Goal: Task Accomplishment & Management: Manage account settings

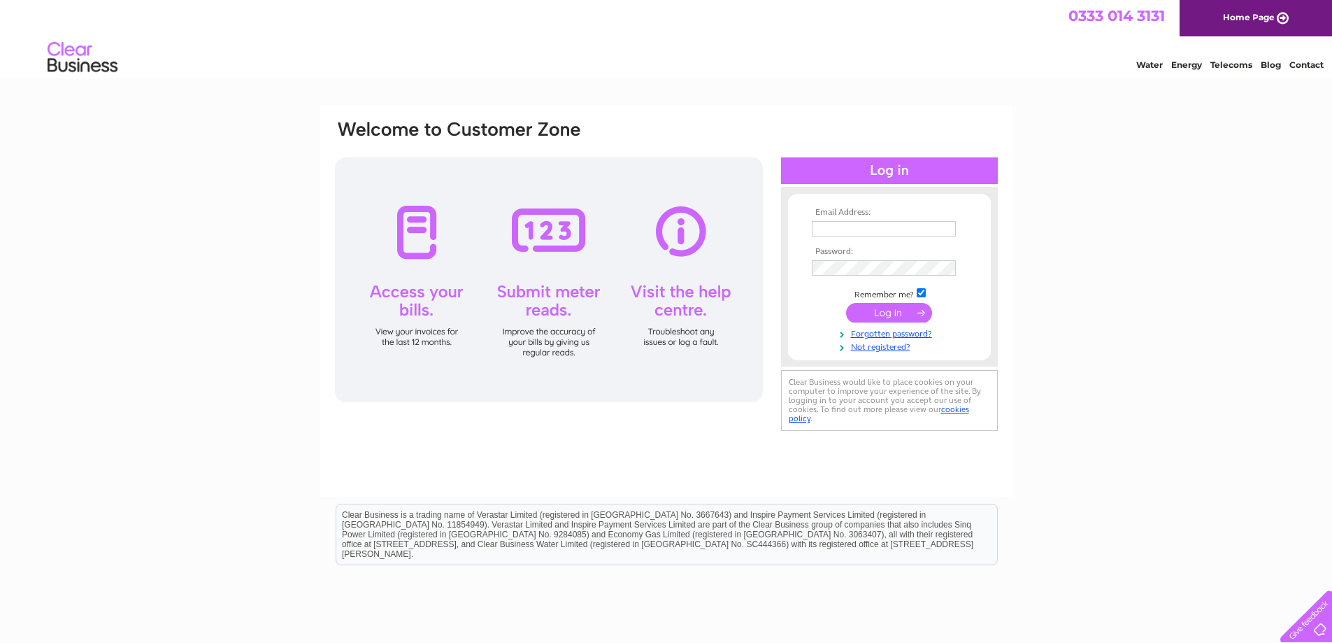
type input "[PERSON_NAME][EMAIL_ADDRESS][DOMAIN_NAME]"
click at [877, 310] on input "submit" at bounding box center [889, 313] width 86 height 20
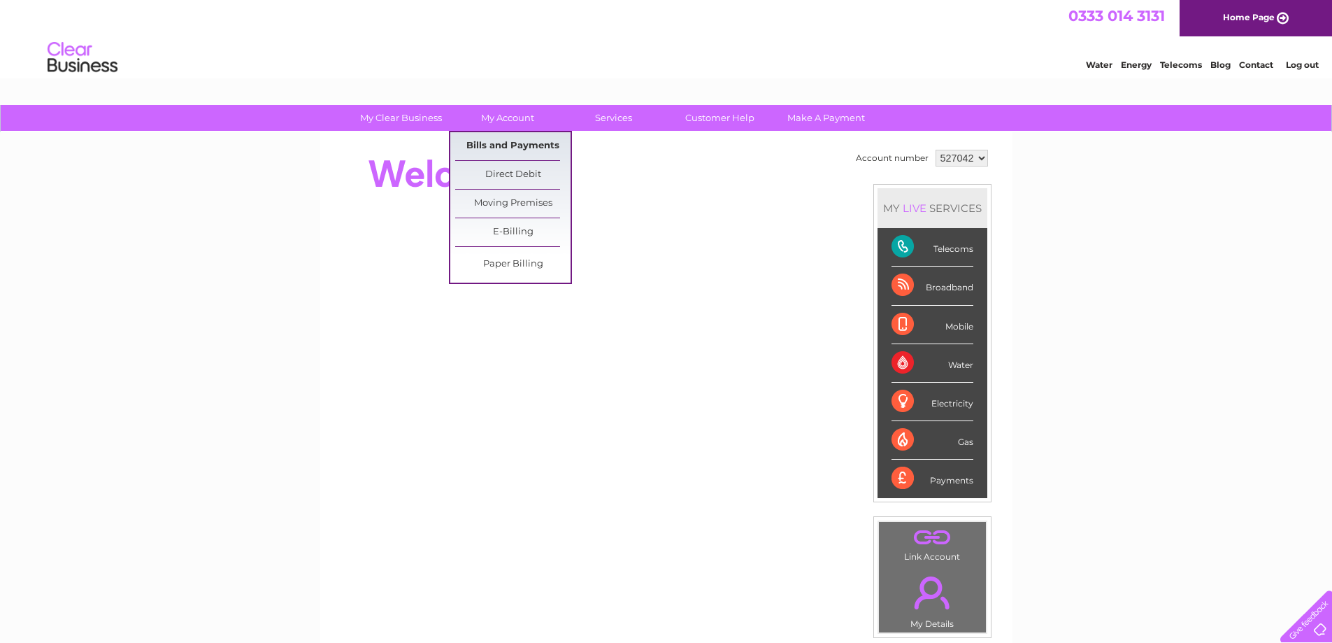
click at [502, 145] on link "Bills and Payments" at bounding box center [512, 146] width 115 height 28
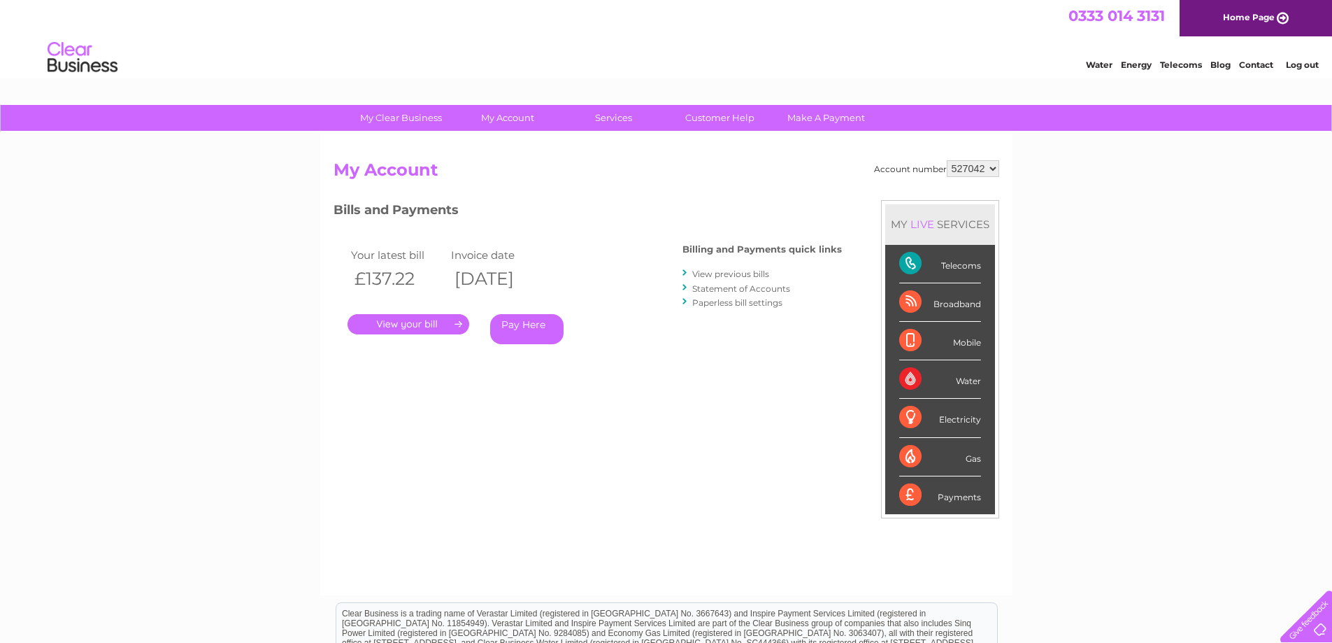
click at [420, 321] on link "." at bounding box center [408, 324] width 122 height 20
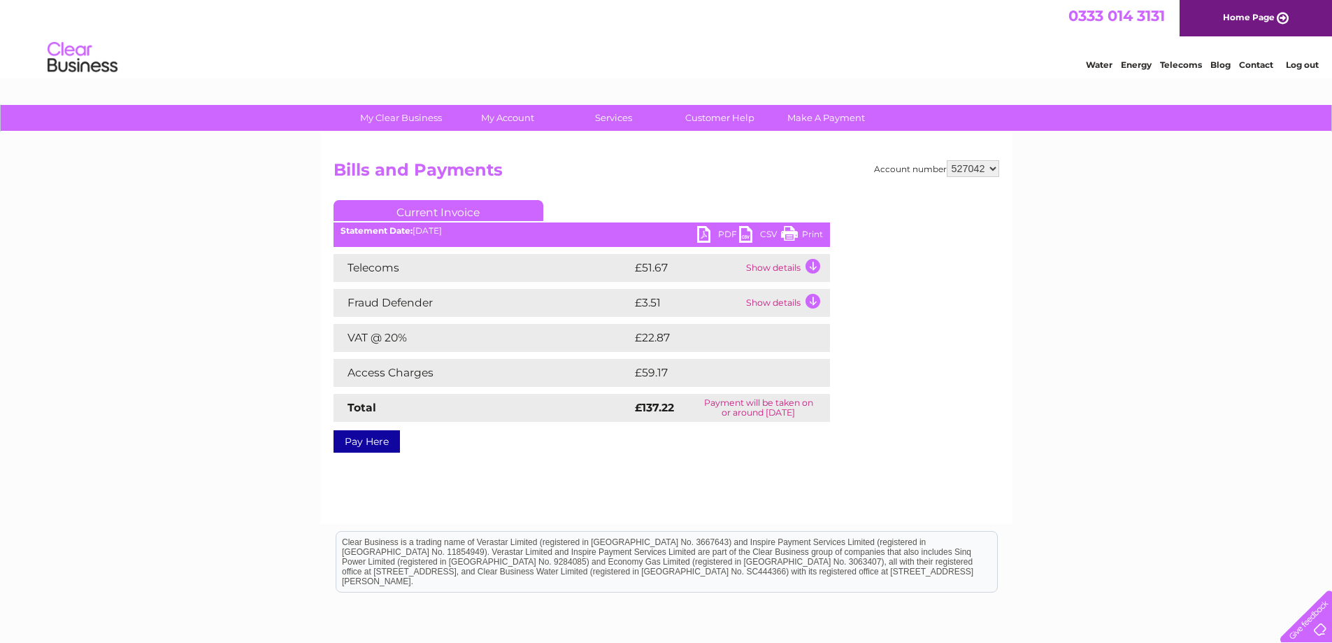
click at [815, 263] on td "Show details" at bounding box center [786, 268] width 87 height 28
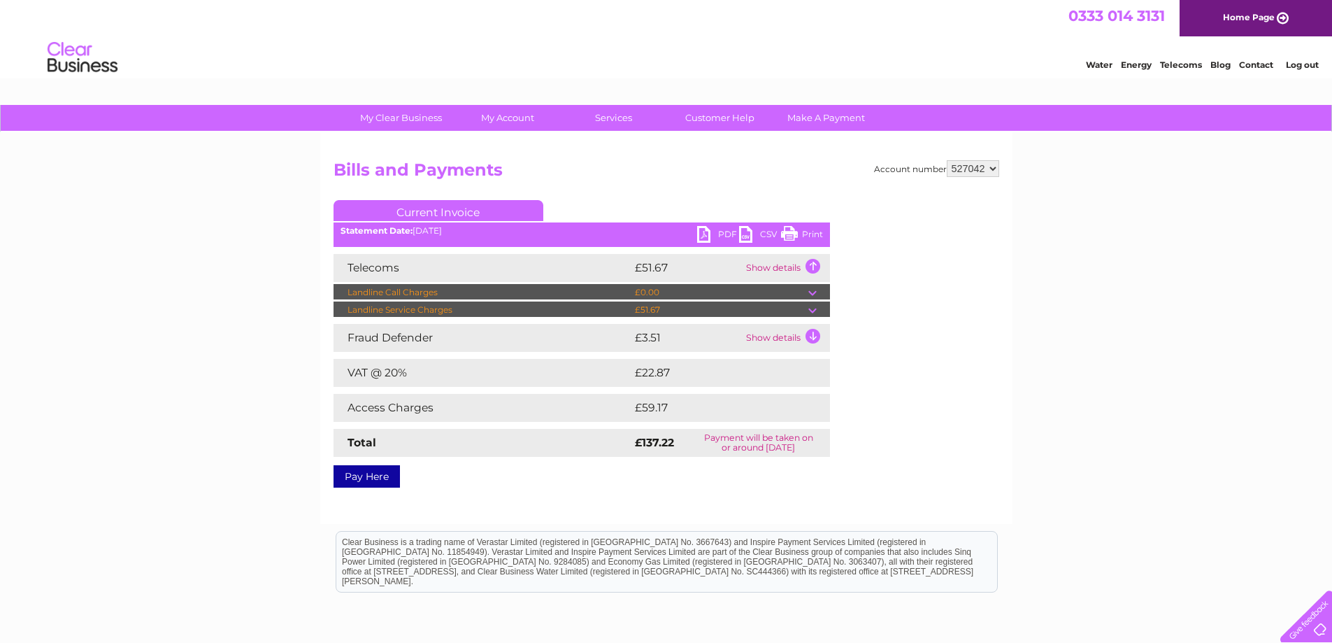
click at [812, 337] on td "Show details" at bounding box center [786, 338] width 87 height 28
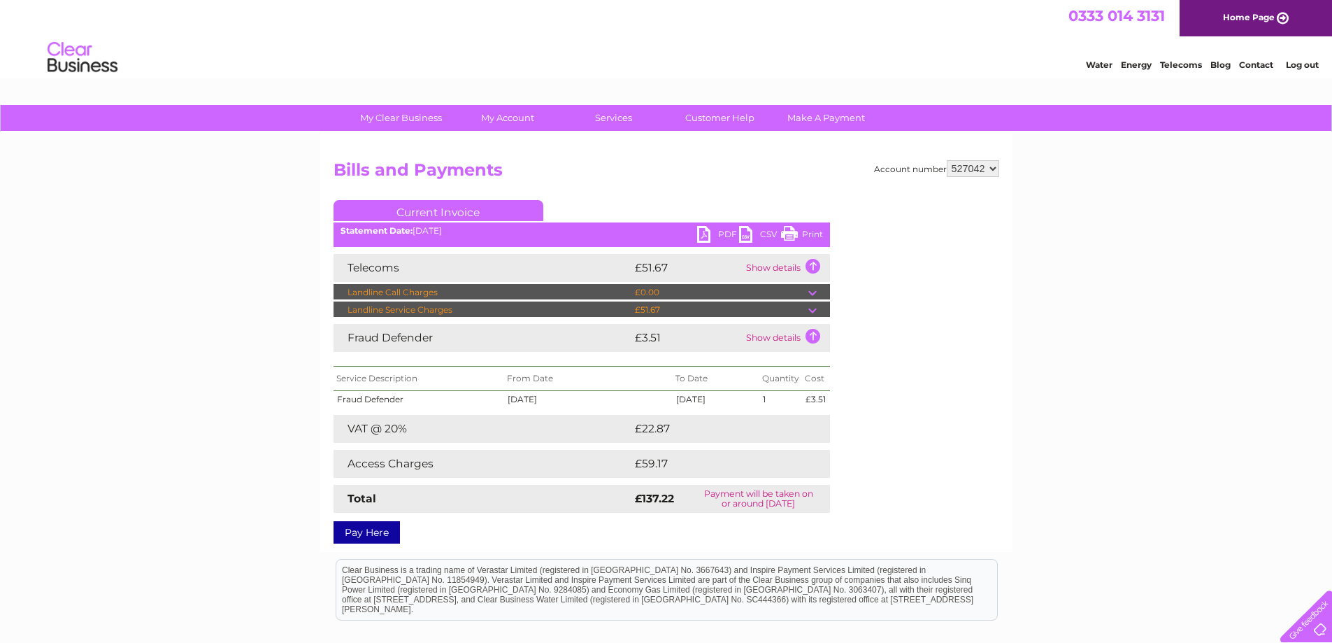
click at [810, 264] on td "Show details" at bounding box center [786, 268] width 87 height 28
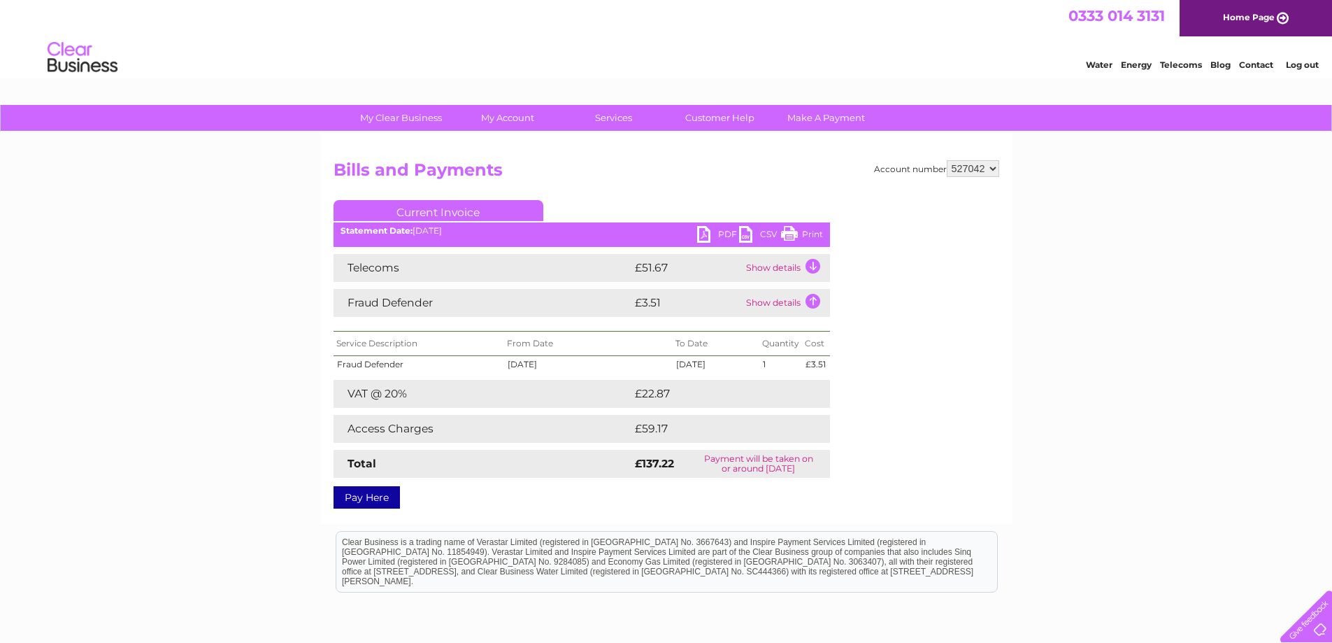
click at [813, 301] on td "Show details" at bounding box center [786, 303] width 87 height 28
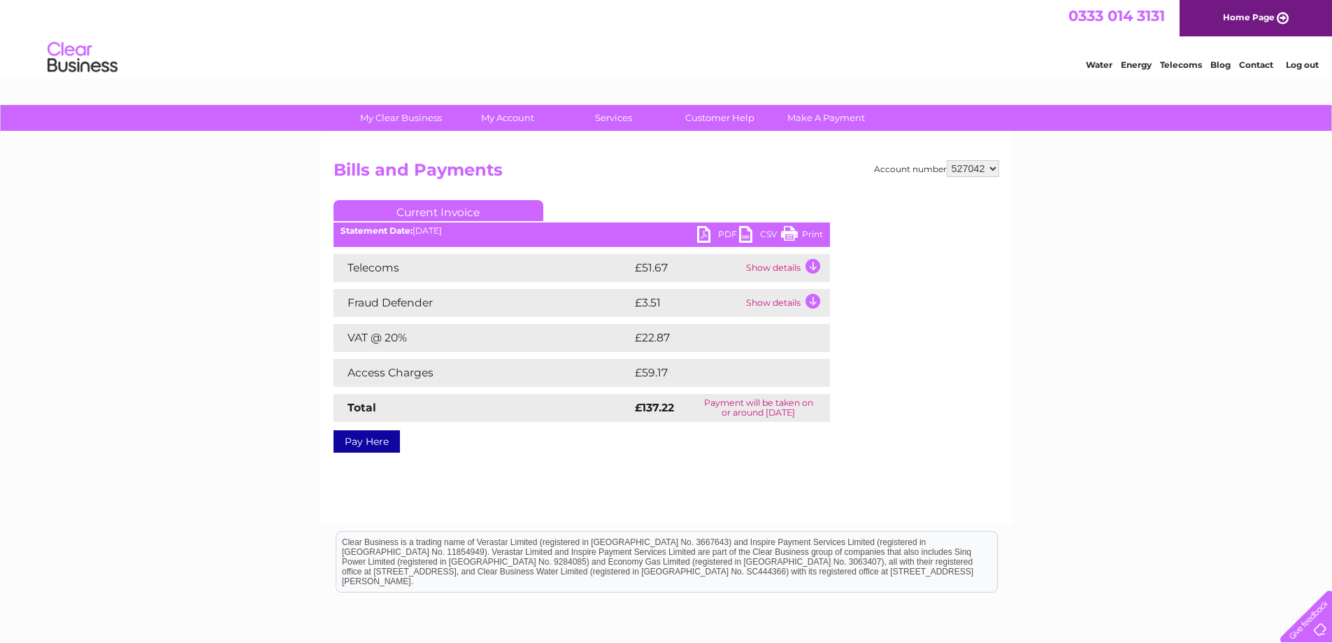
click at [1284, 16] on link "Home Page" at bounding box center [1255, 18] width 152 height 36
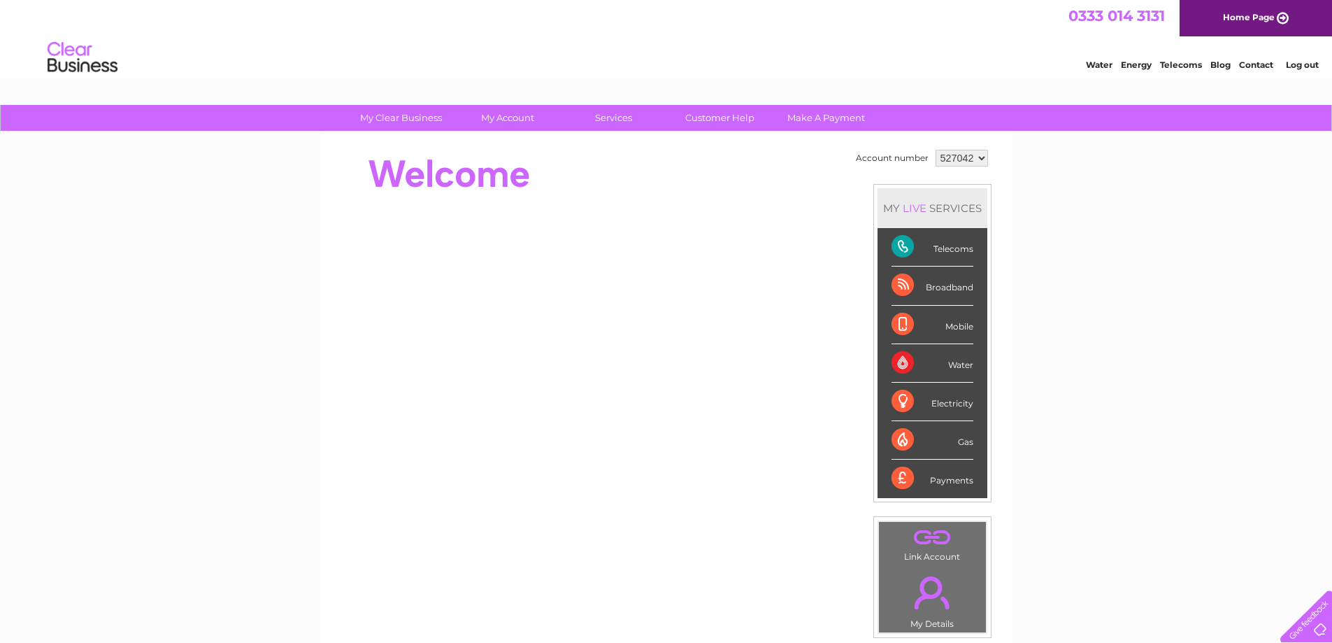
click at [1303, 65] on link "Log out" at bounding box center [1302, 64] width 33 height 10
